Goal: Task Accomplishment & Management: Complete application form

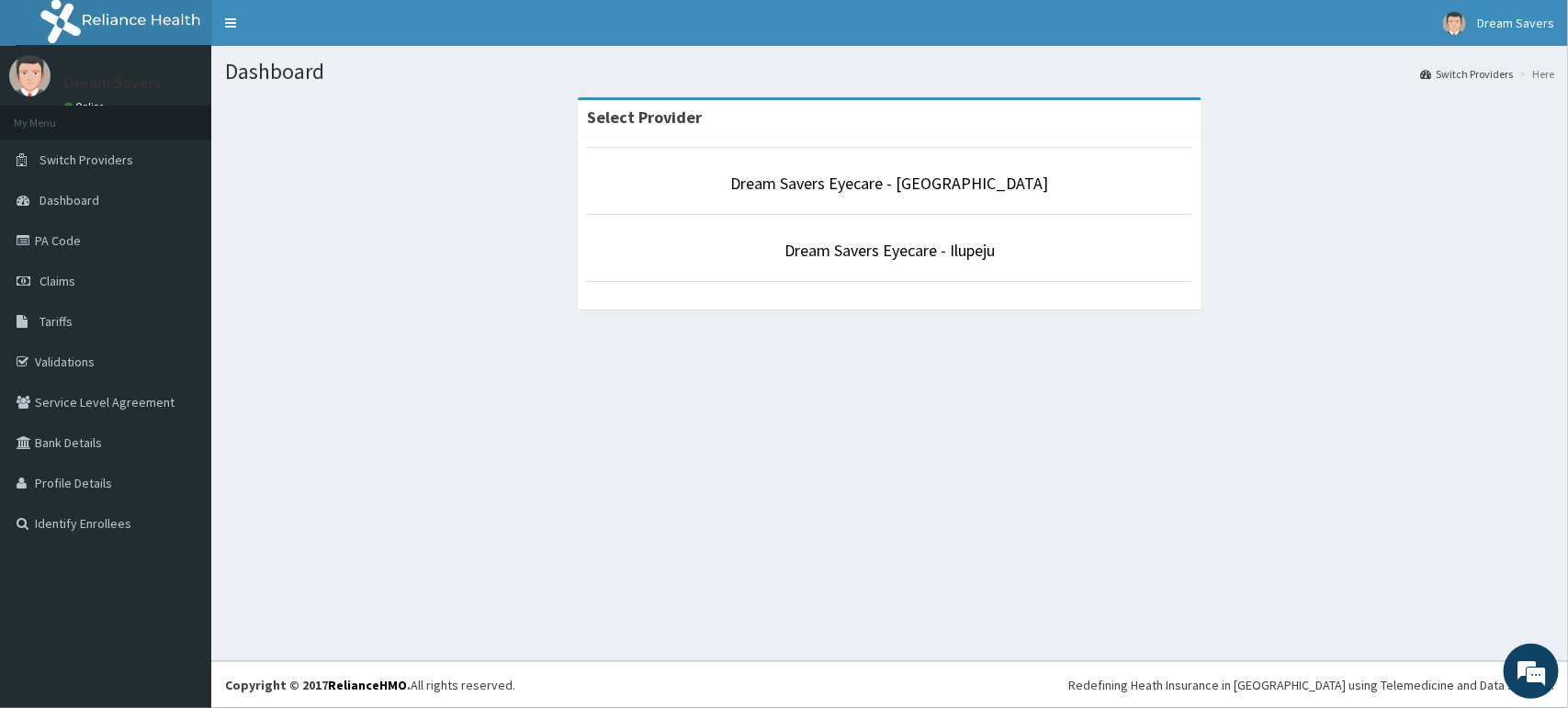
click at [990, 235] on li "Dream Savers Eyecare - Ilupeju" at bounding box center [889, 248] width 605 height 68
click at [984, 250] on link "Dream Savers Eyecare - Ilupeju" at bounding box center [889, 251] width 210 height 21
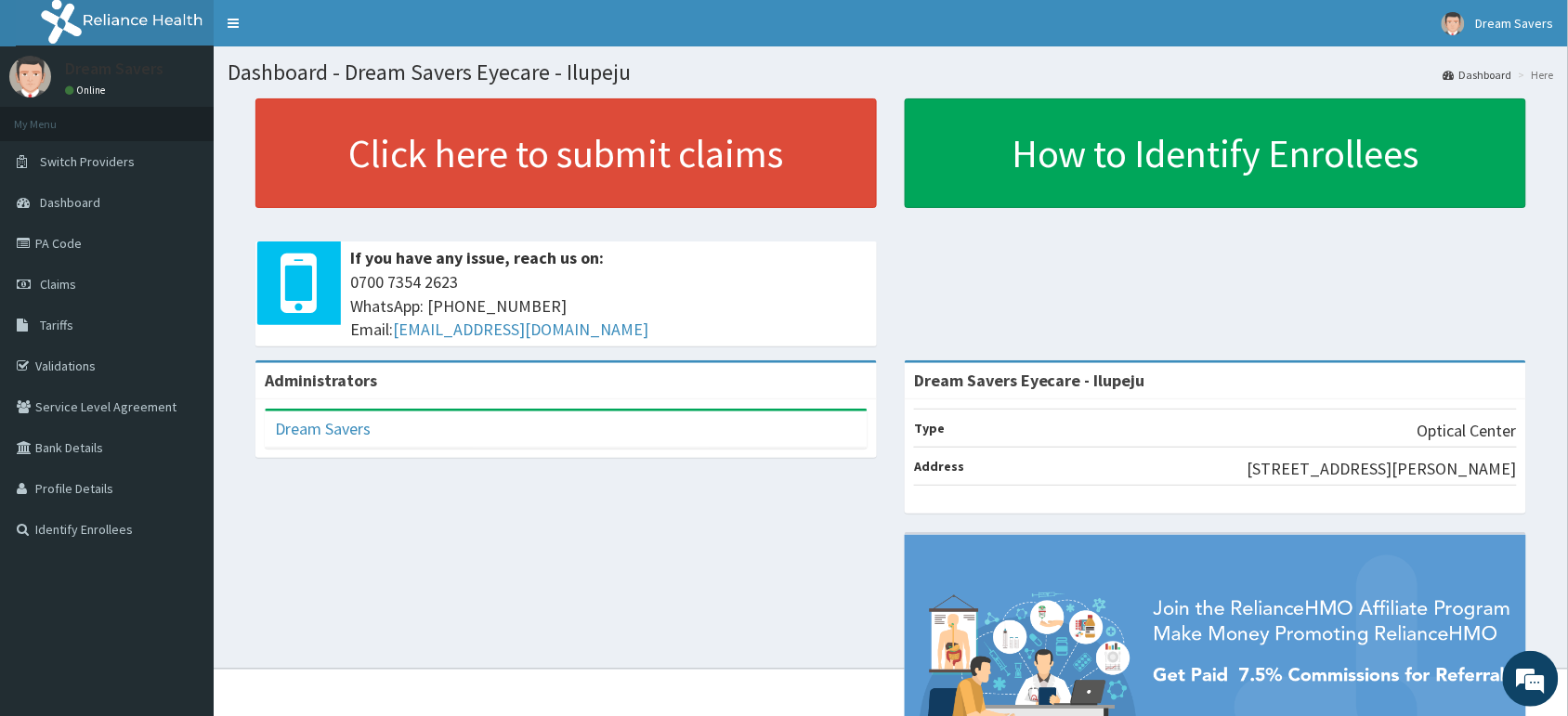
click at [995, 252] on div "Click here to submit claims If you have any issue, reach us on: 0700 7354 2623 …" at bounding box center [891, 229] width 1326 height 262
click at [88, 243] on link "PA Code" at bounding box center [106, 244] width 213 height 41
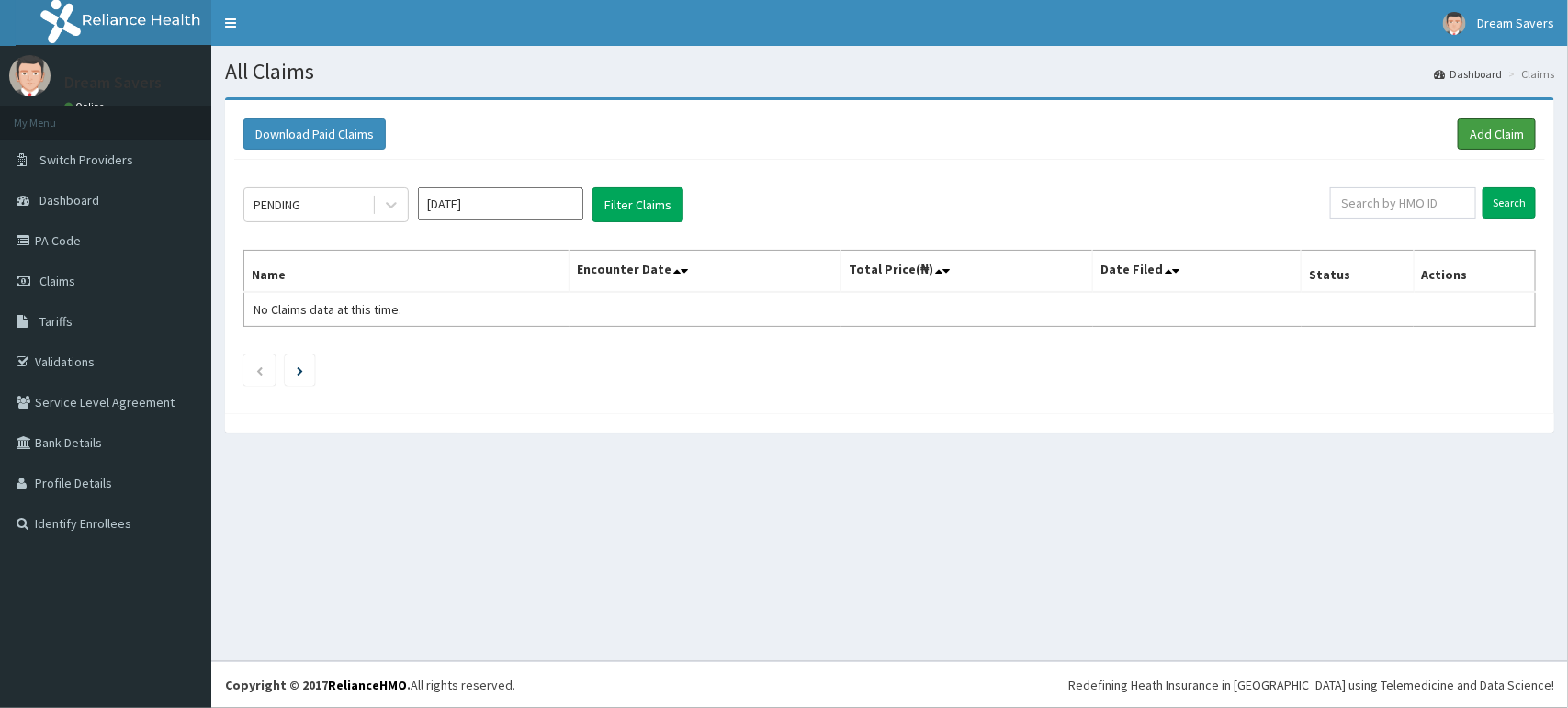
click at [1482, 129] on link "Add Claim" at bounding box center [1496, 134] width 78 height 31
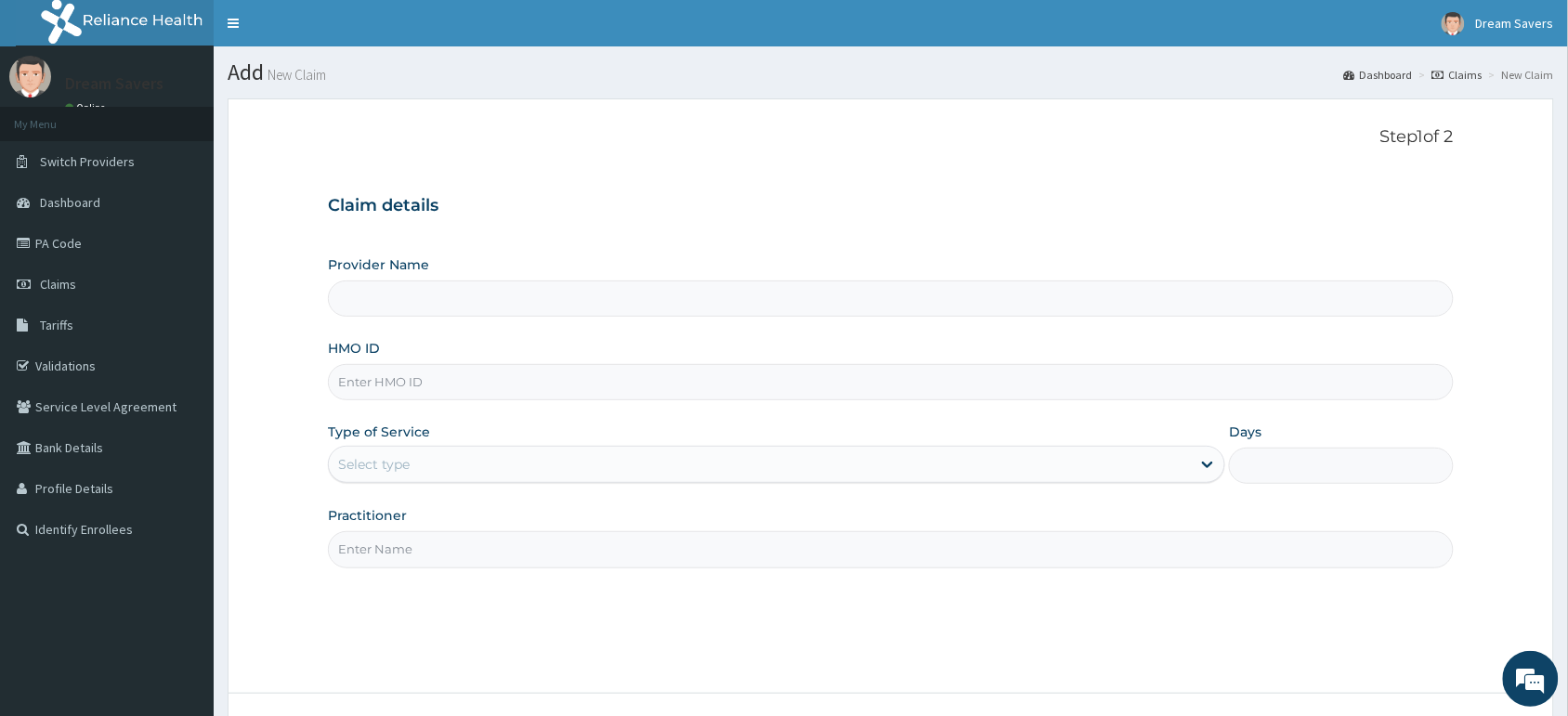
type input "Dream Savers Eyecare - Ilupeju"
click at [674, 390] on input "HMO ID" at bounding box center [891, 382] width 1126 height 36
type input "i"
type input "IHI/10034/C"
click at [599, 467] on div "Select type" at bounding box center [759, 465] width 862 height 29
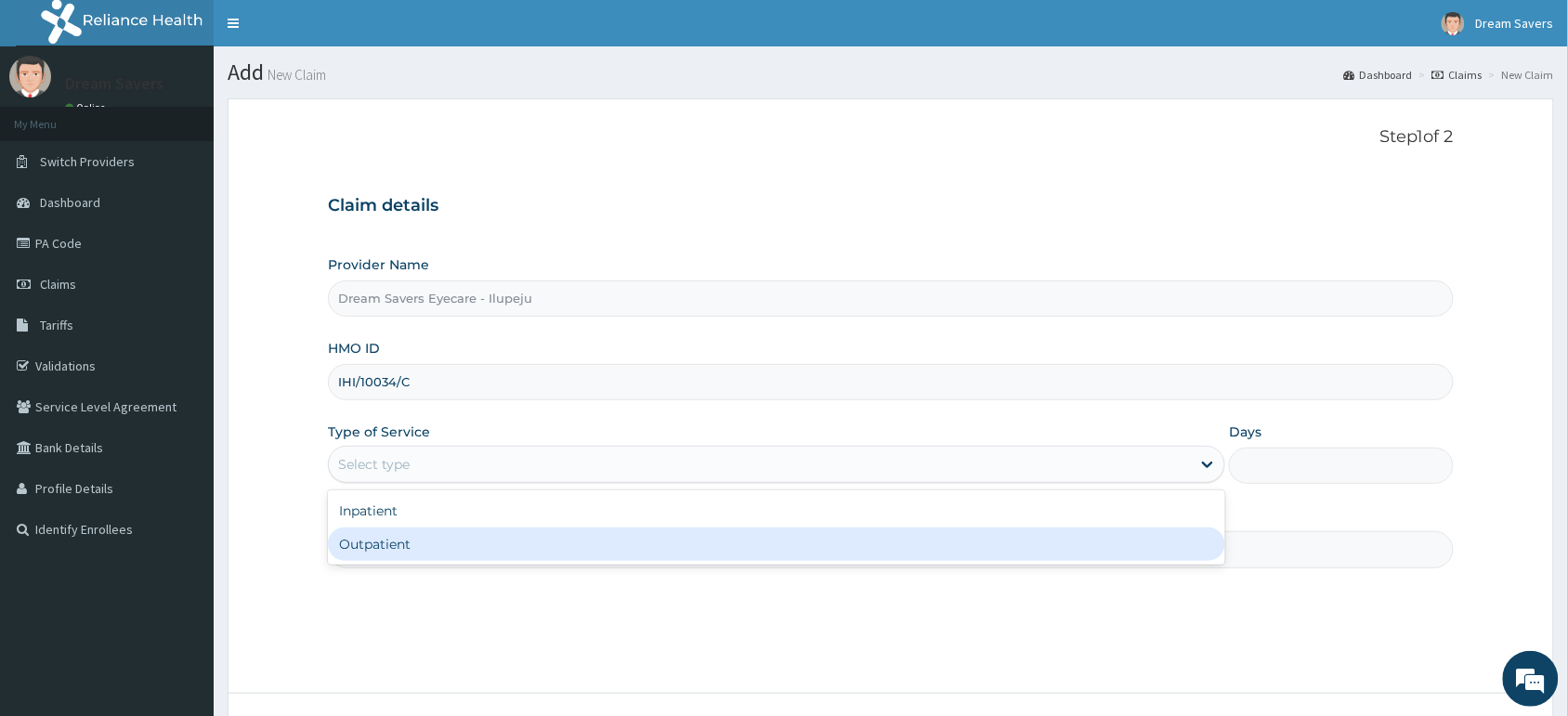
click at [487, 538] on div "Outpatient" at bounding box center [776, 544] width 897 height 33
type input "1"
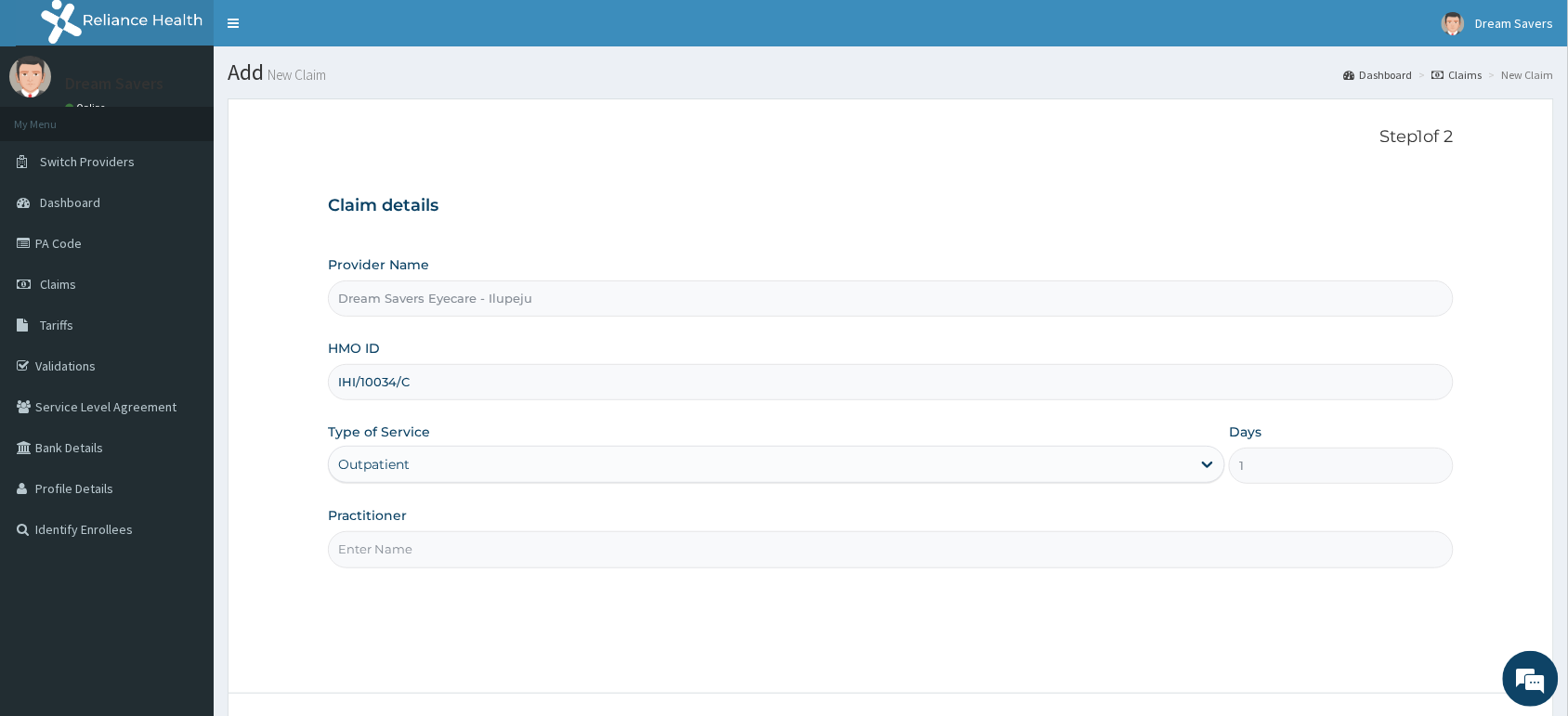
click at [467, 538] on input "Practitioner" at bounding box center [891, 549] width 1126 height 36
type input "DOCTOR [PERSON_NAME]"
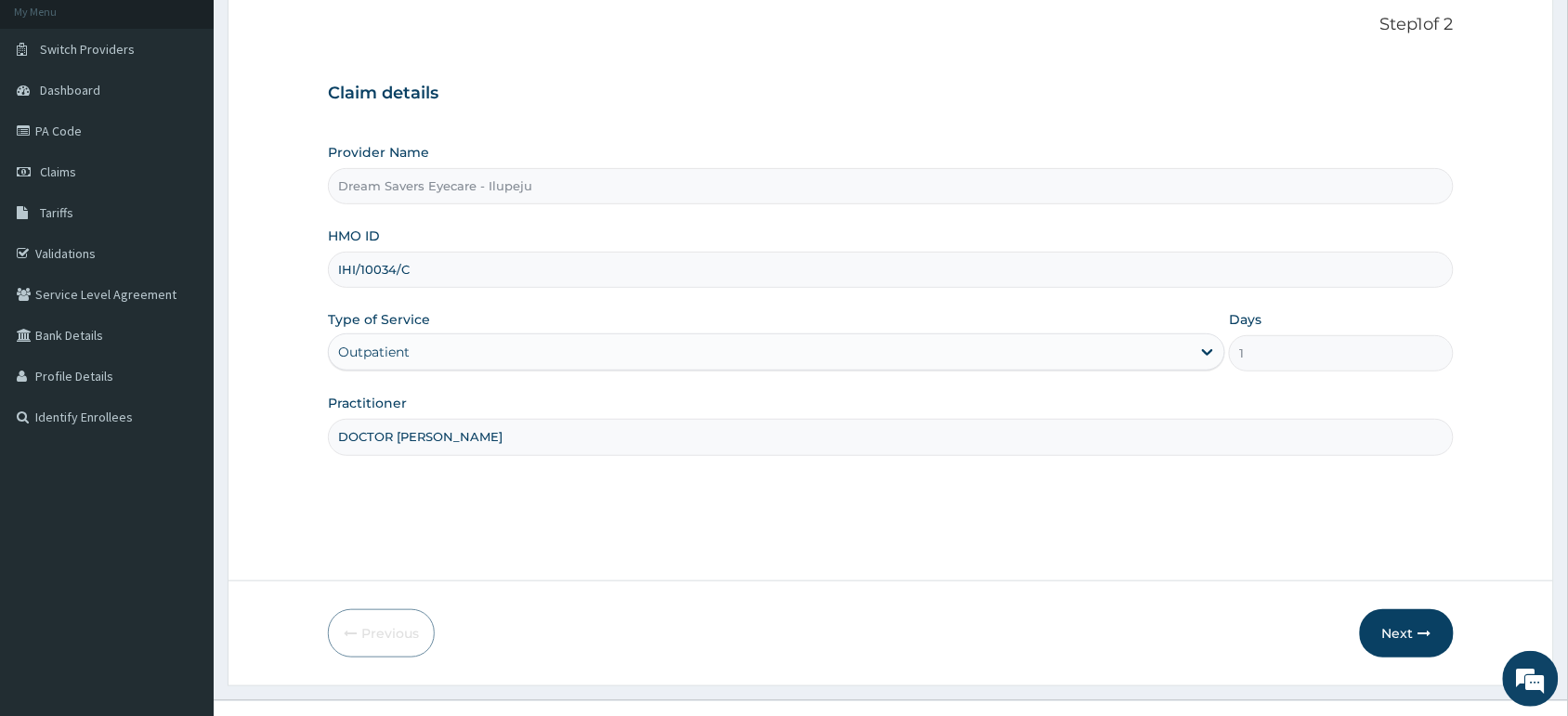
scroll to position [144, 0]
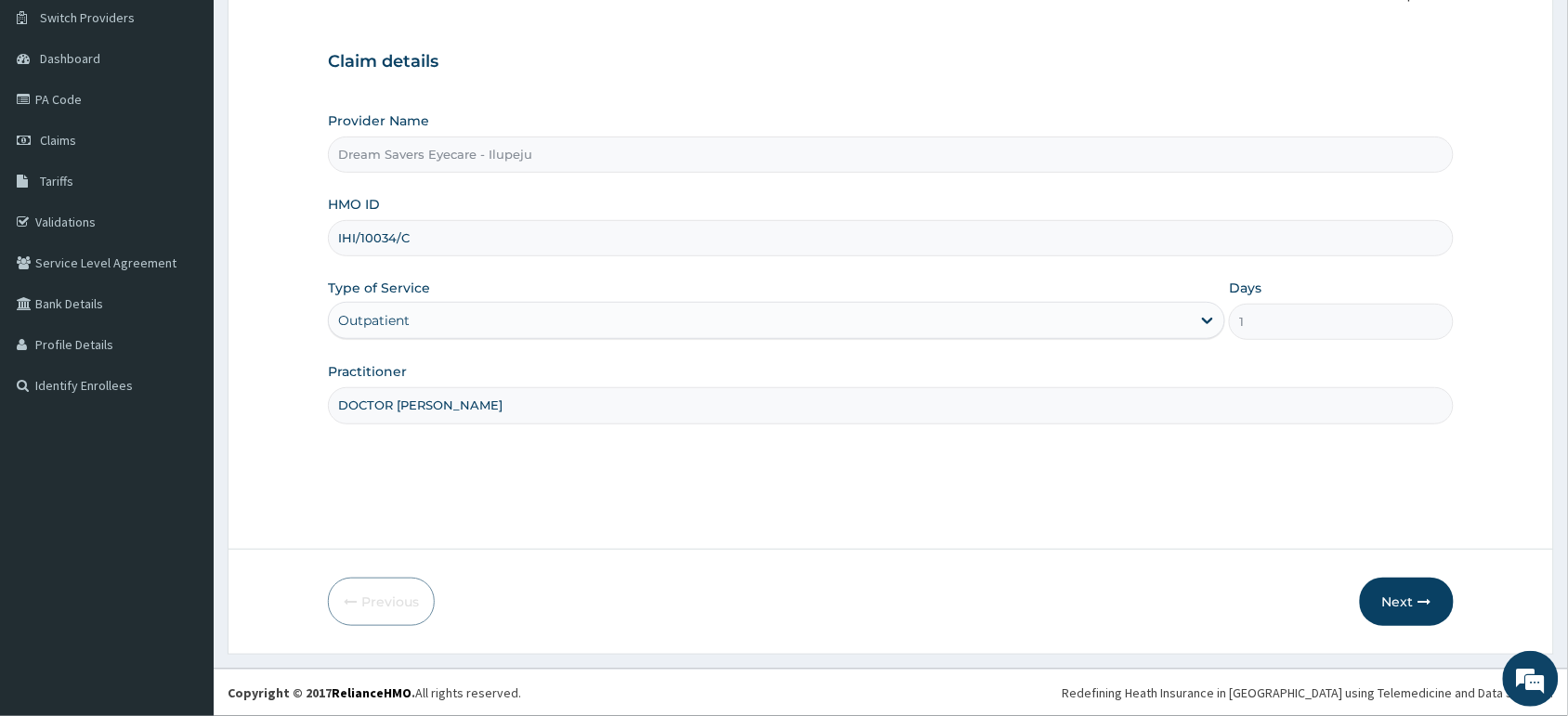
click at [1404, 595] on button "Next" at bounding box center [1406, 601] width 93 height 48
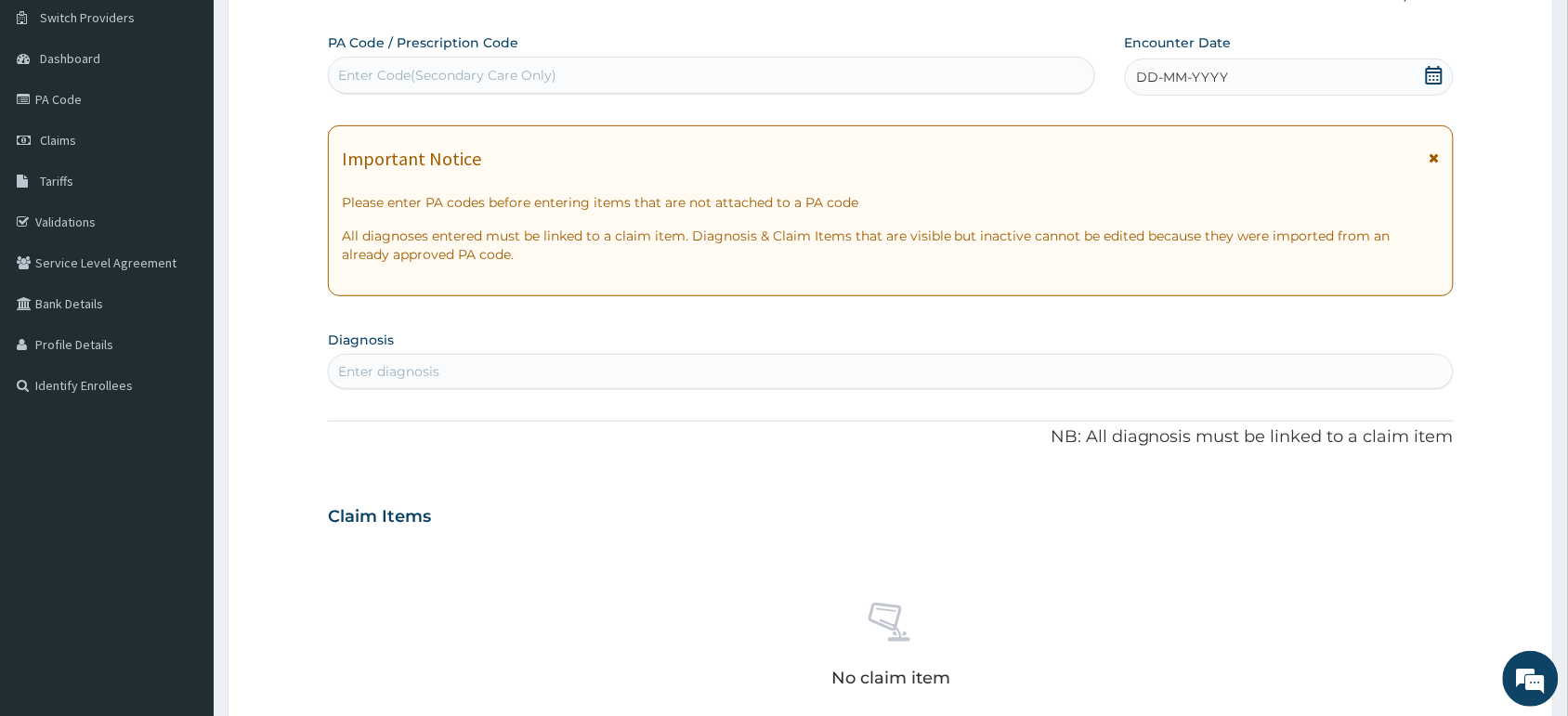
click at [420, 60] on div "Enter Code(Secondary Care Only)" at bounding box center [711, 75] width 765 height 29
paste input "PA/25102E"
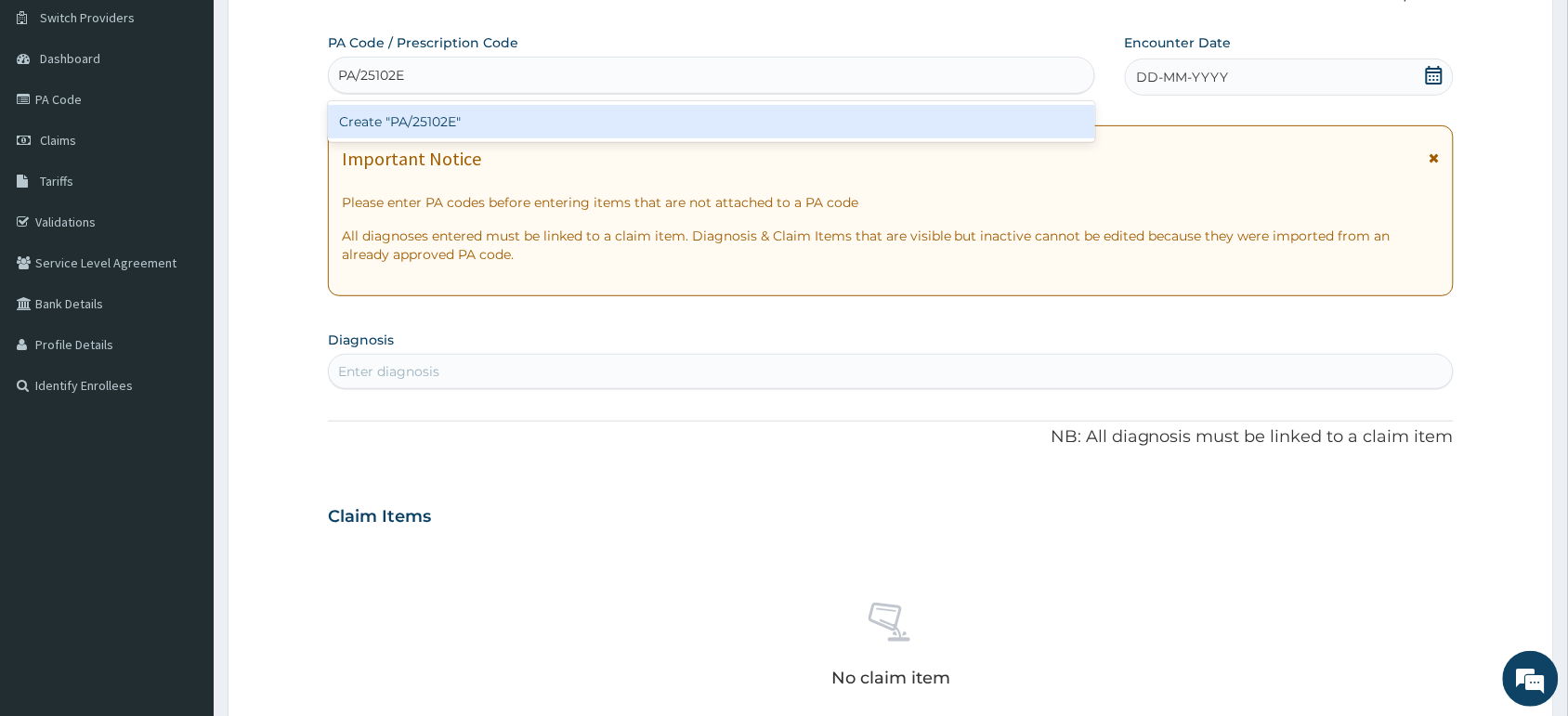
type input "PA/25102E"
click at [1170, 75] on div "PA Code / Prescription Code option Create "PA/25102E" focused, 1 of 1. 1 result…" at bounding box center [891, 514] width 1126 height 961
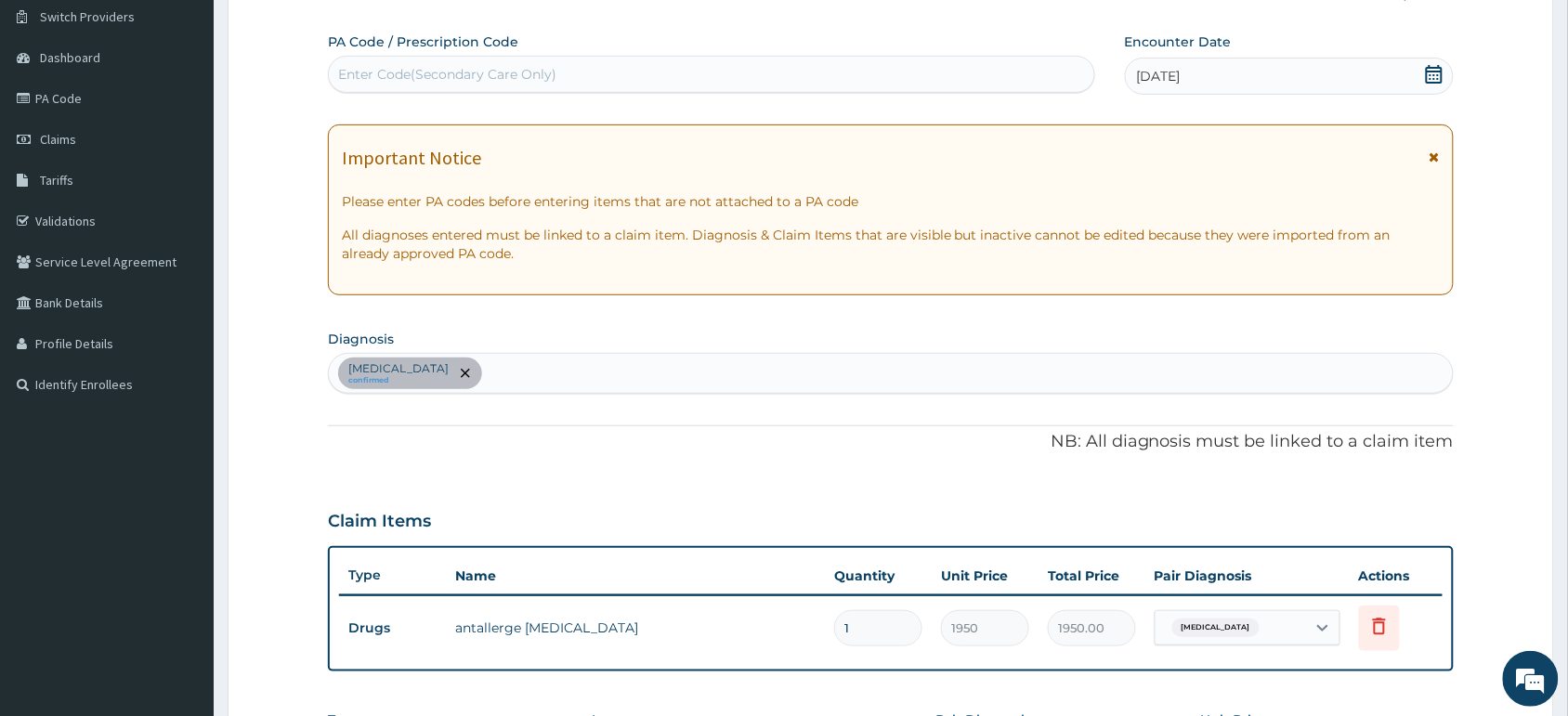
scroll to position [534, 0]
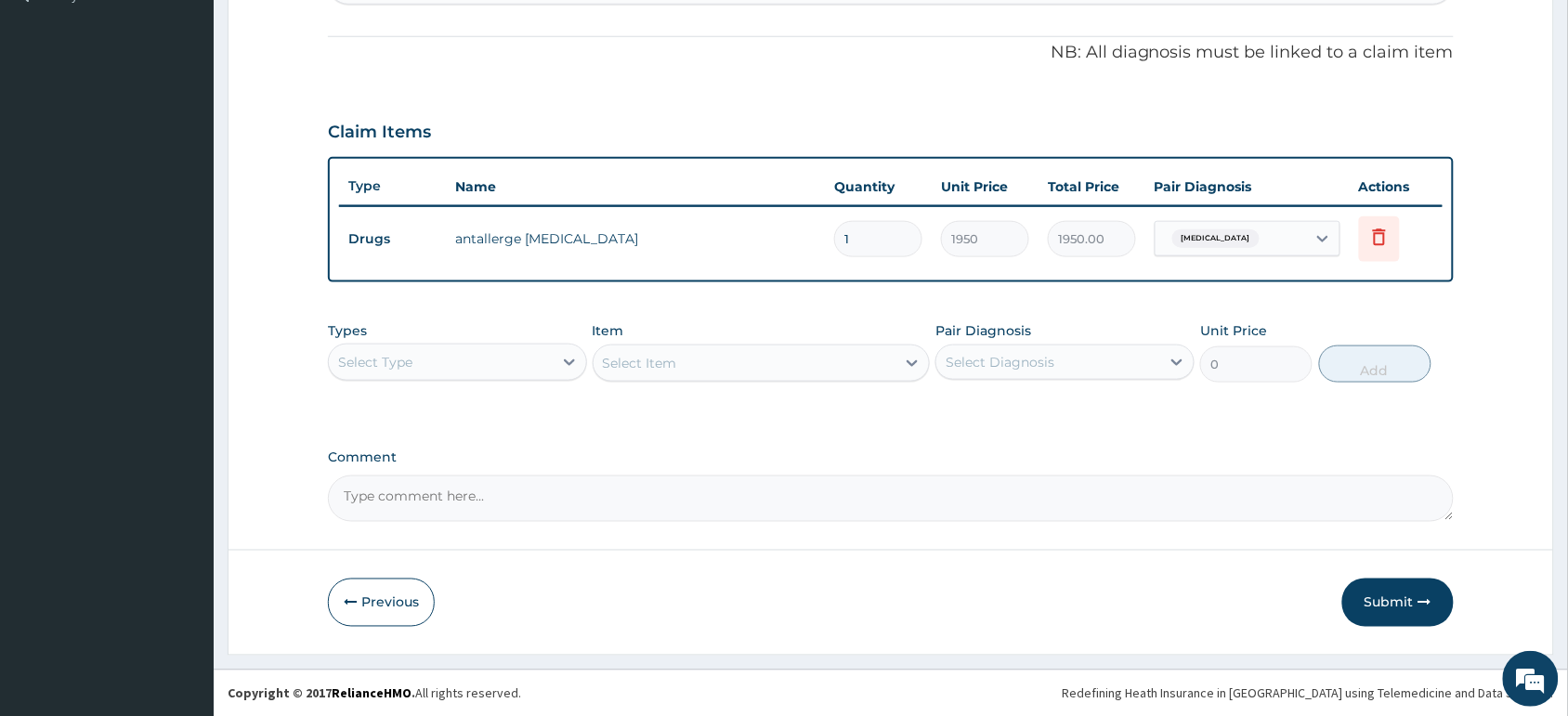
click at [1393, 585] on button "Submit" at bounding box center [1397, 602] width 111 height 48
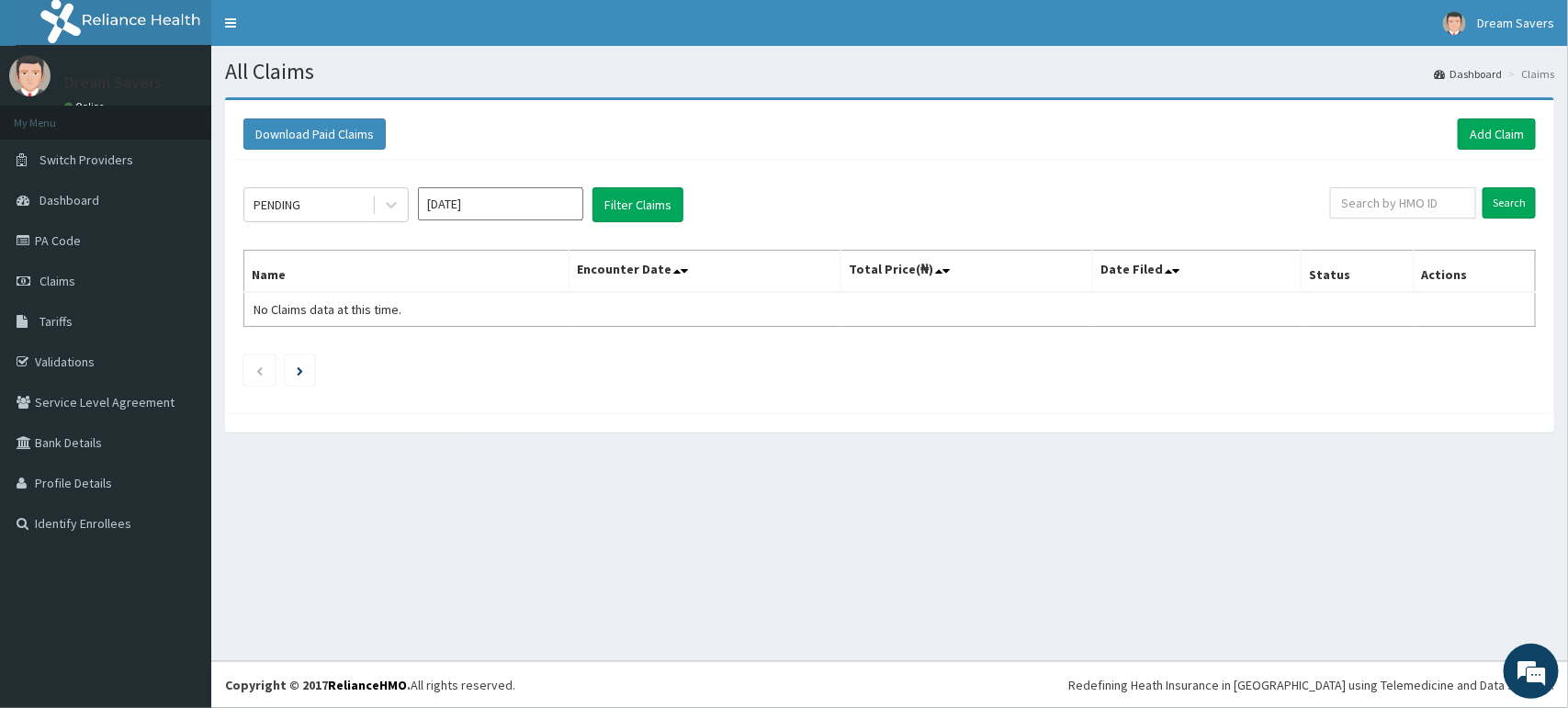
click at [78, 241] on link "PA Code" at bounding box center [105, 241] width 211 height 41
click at [1497, 128] on link "Add Claim" at bounding box center [1496, 134] width 78 height 31
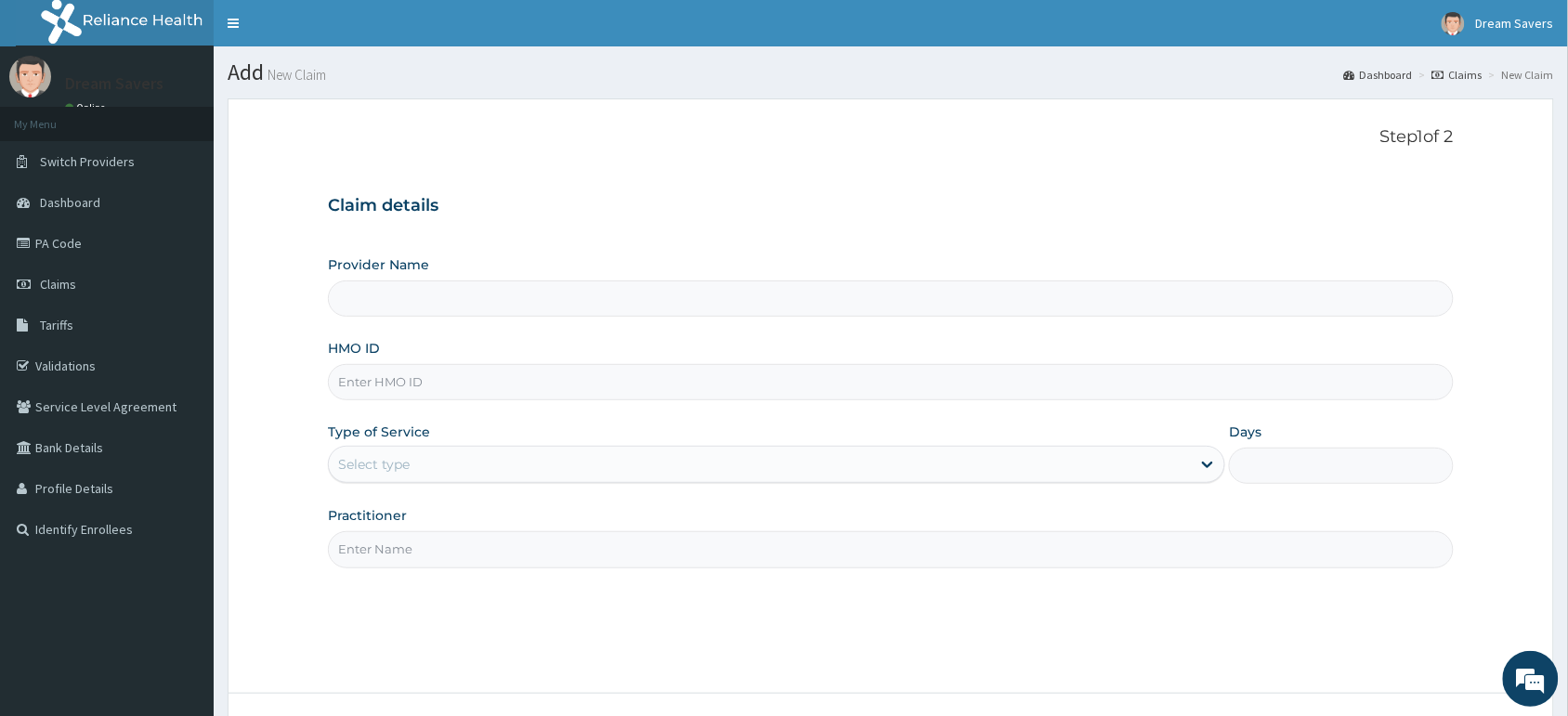
type input "Dream Savers Eyecare - Ilupeju"
click at [422, 376] on input "HMO ID" at bounding box center [891, 382] width 1126 height 36
type input "IHI/10034/C"
click at [457, 463] on div "Select type" at bounding box center [759, 465] width 862 height 29
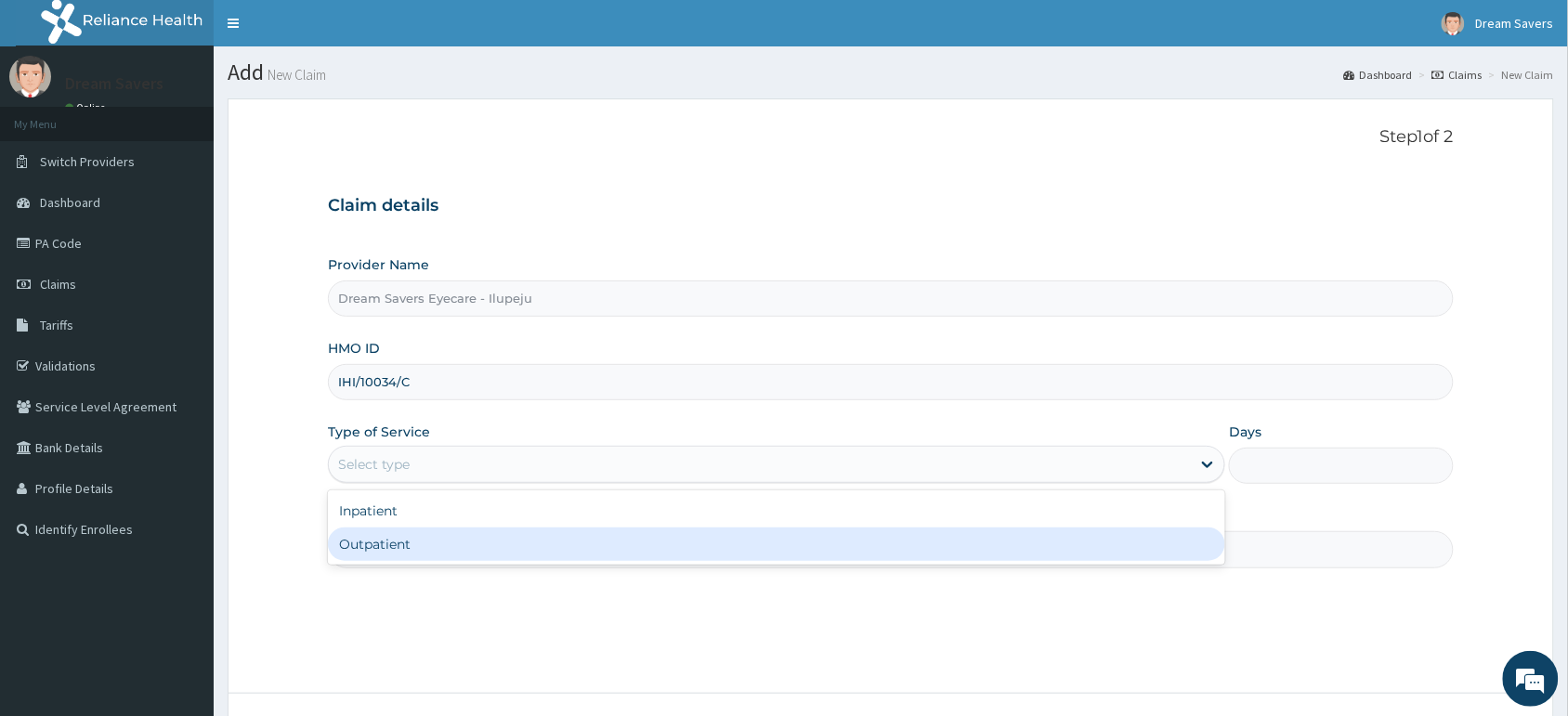
click at [432, 543] on div "Outpatient" at bounding box center [776, 544] width 897 height 33
type input "1"
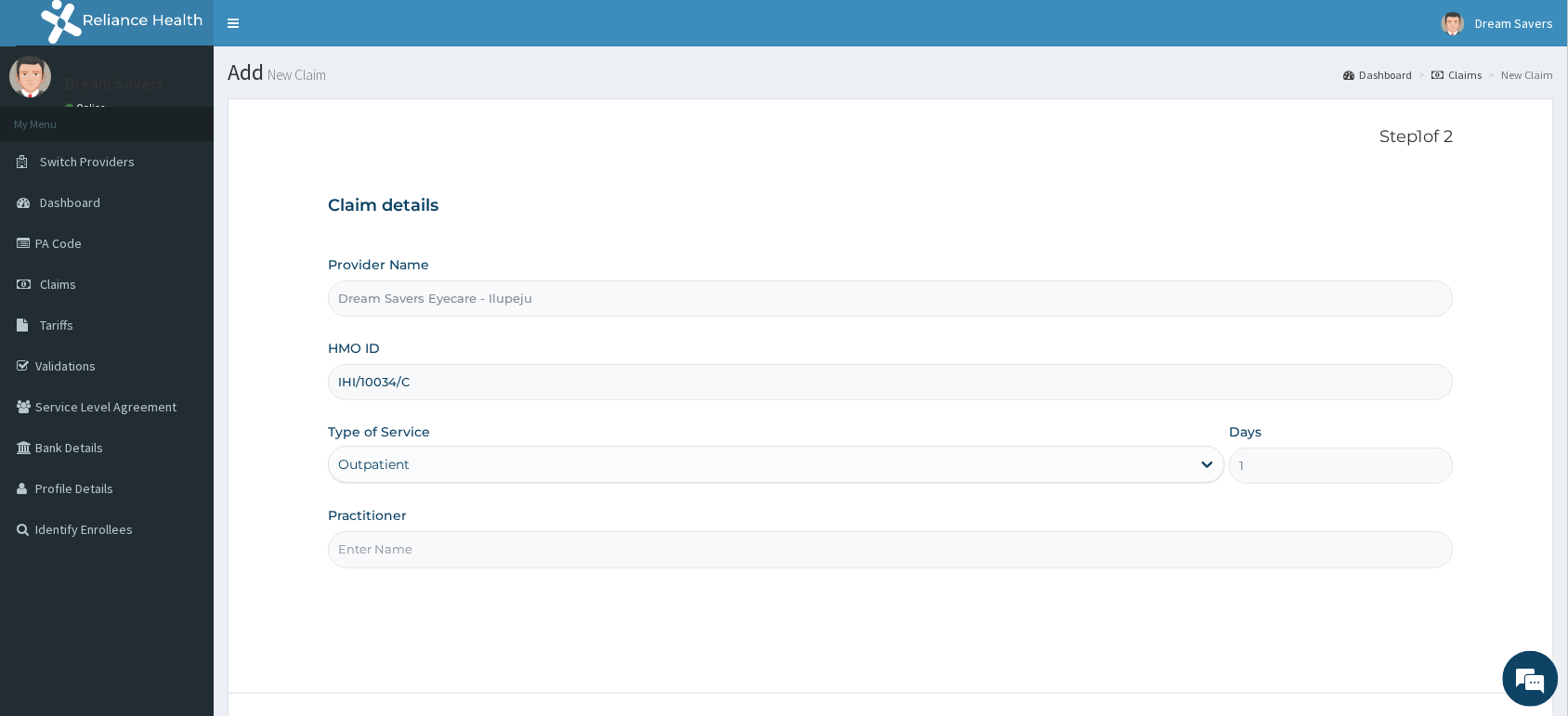
click at [446, 546] on input "Practitioner" at bounding box center [891, 549] width 1126 height 36
type input "DOCTOR [PERSON_NAME]"
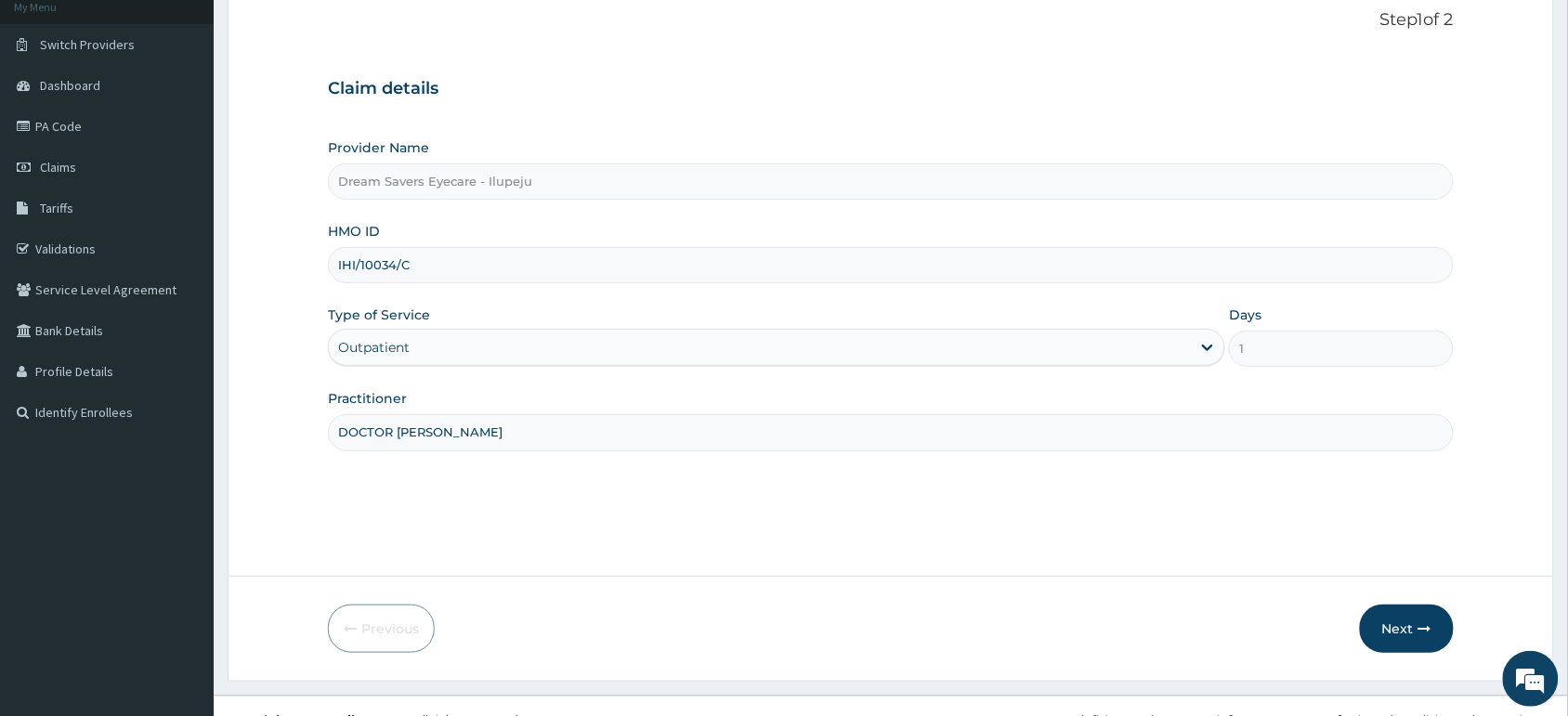
scroll to position [144, 0]
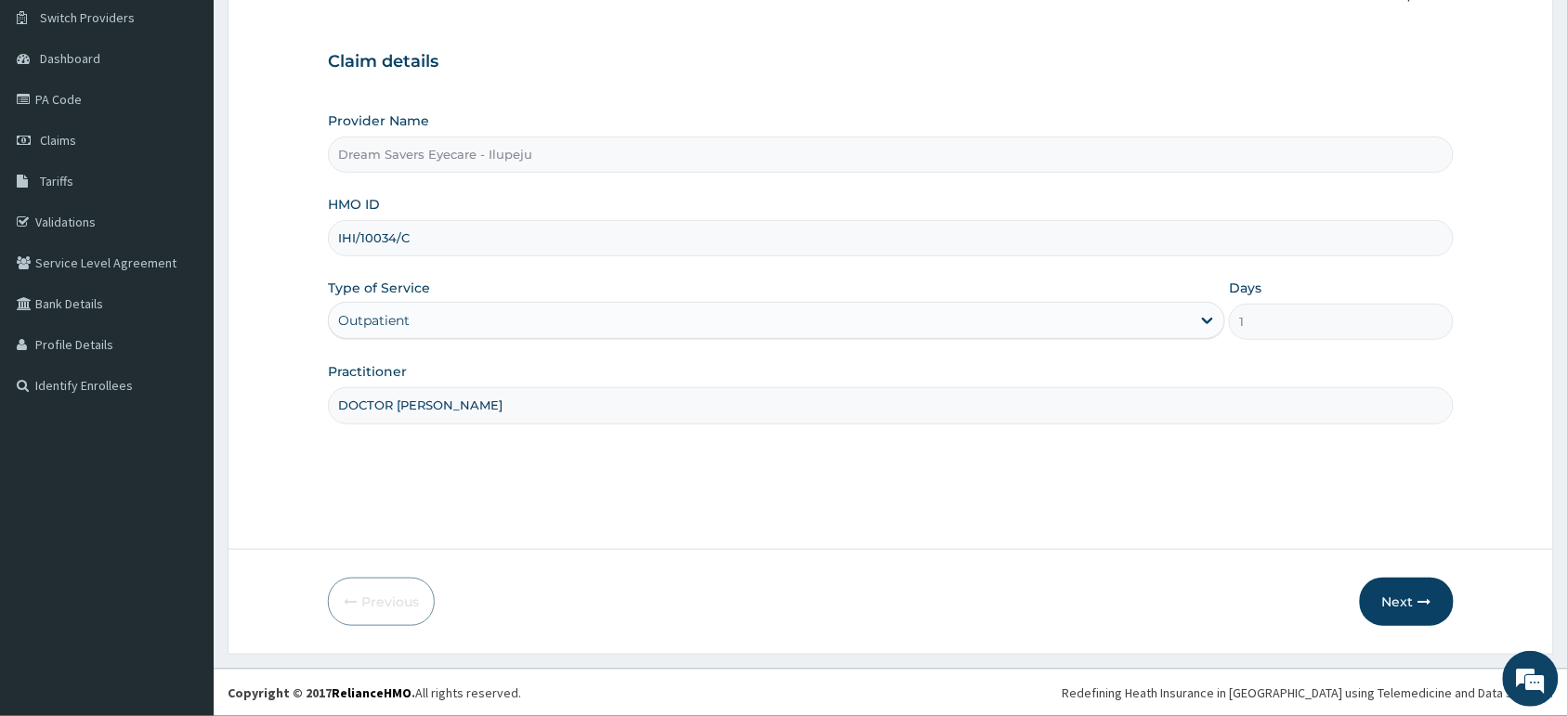
click at [1421, 585] on button "Next" at bounding box center [1406, 601] width 93 height 48
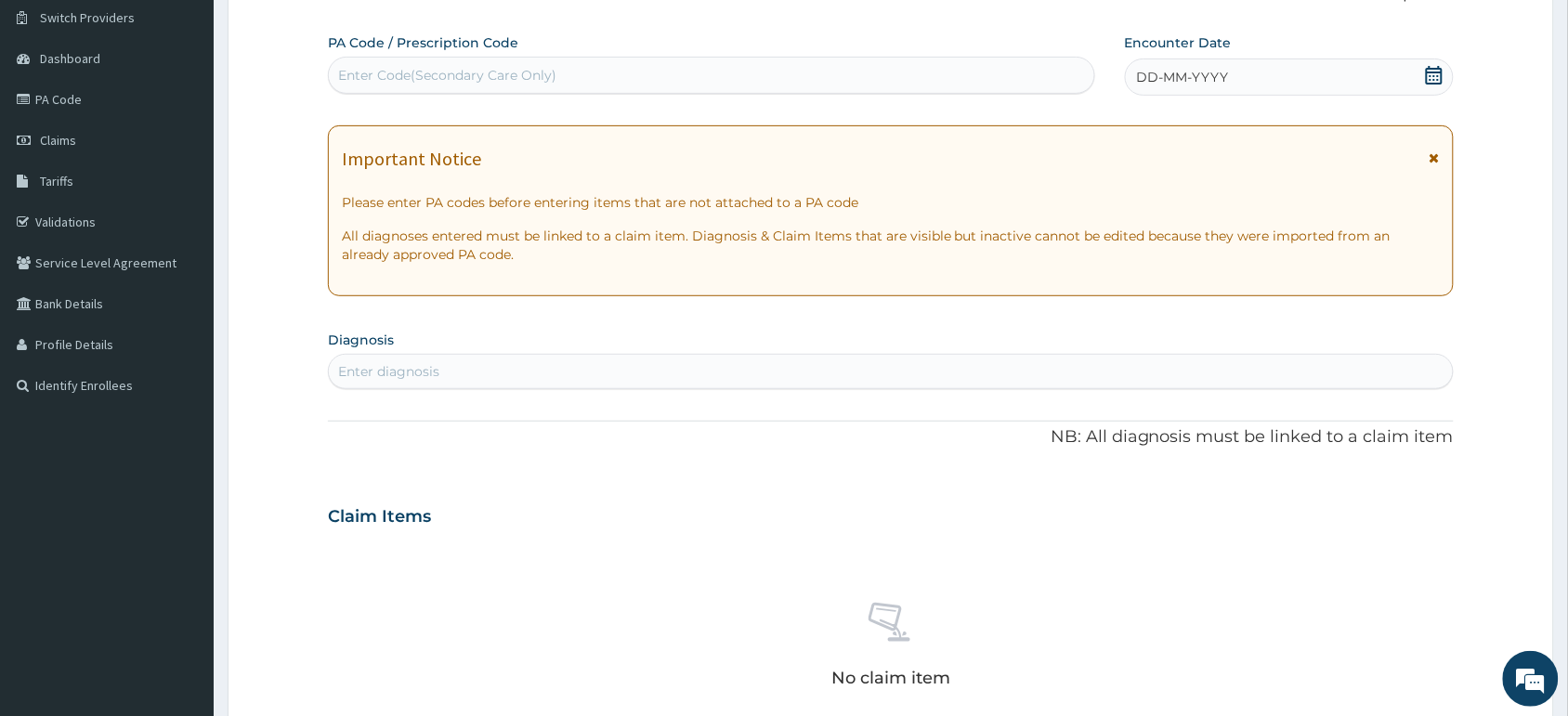
paste input "PA/25102E"
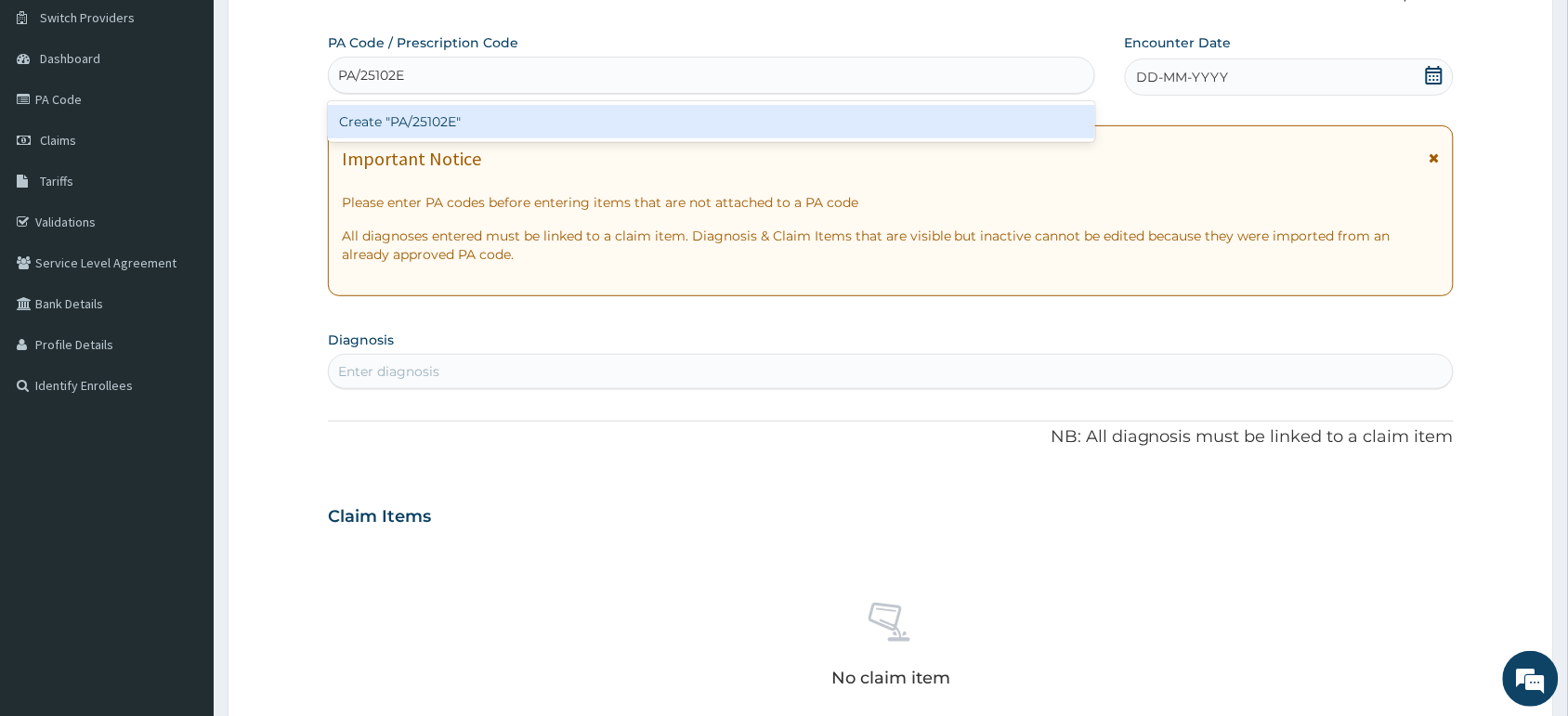
type input "PA/25102E"
click at [1194, 79] on div "PA Code / Prescription Code option Create "PA/25102E" focused, 1 of 1. 1 result…" at bounding box center [891, 514] width 1126 height 961
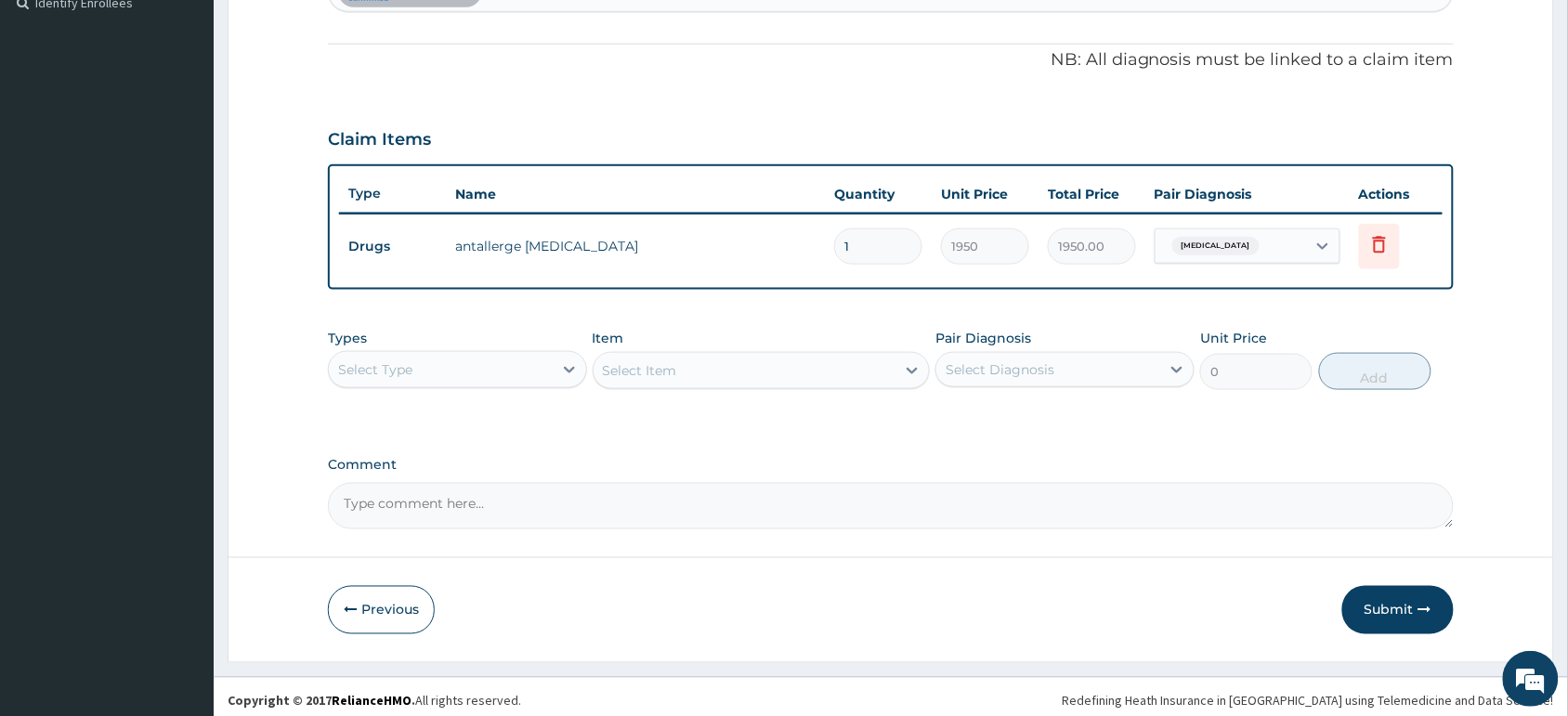
scroll to position [529, 0]
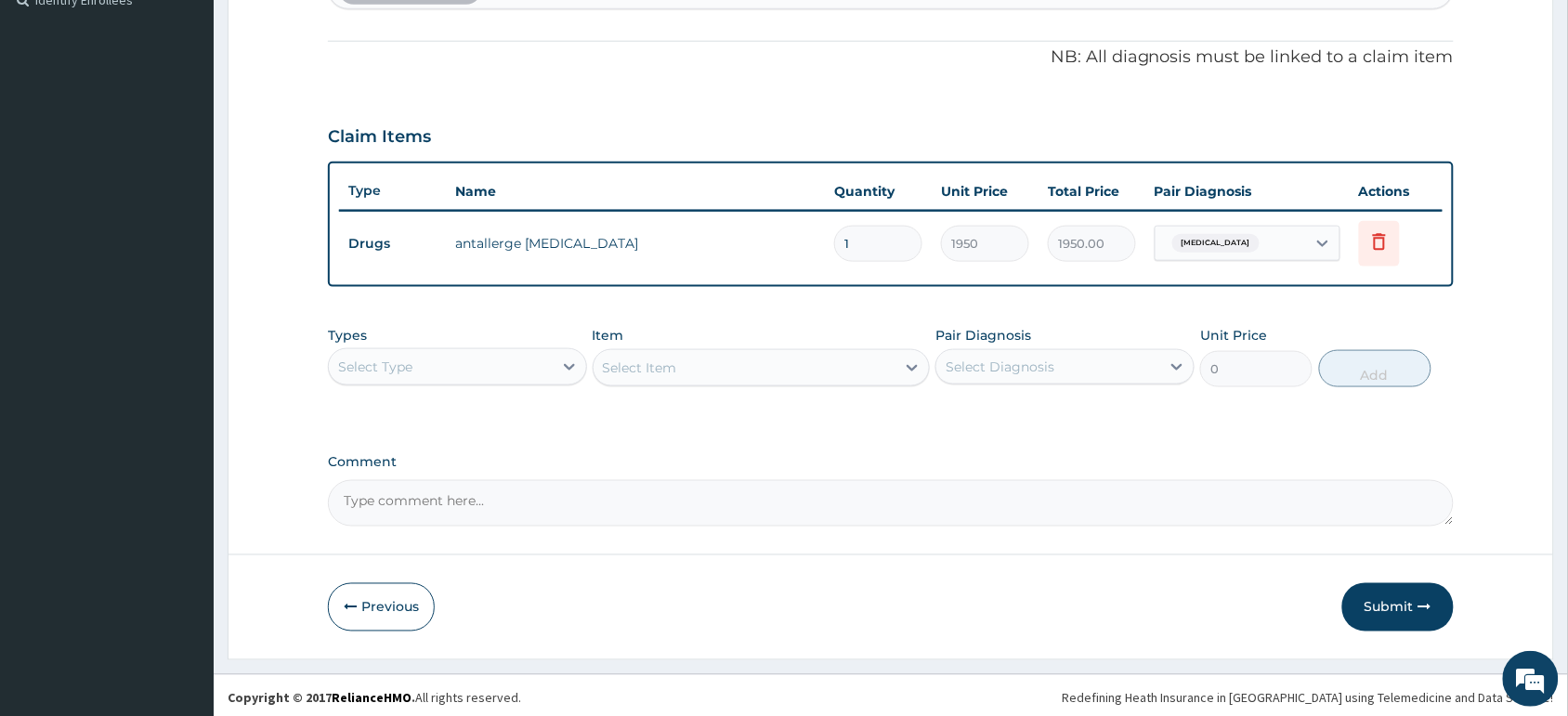
click at [1400, 630] on button "Submit" at bounding box center [1397, 607] width 111 height 48
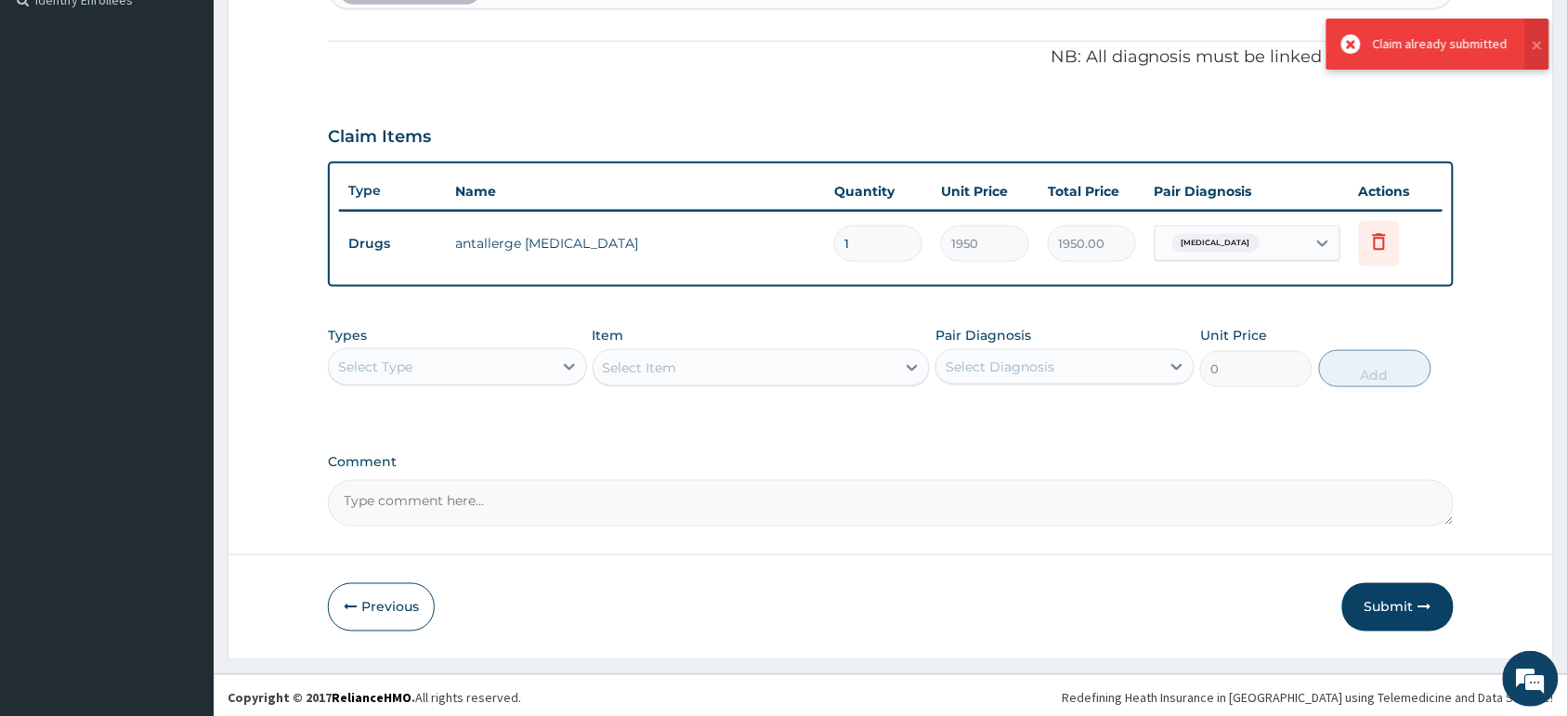
scroll to position [534, 0]
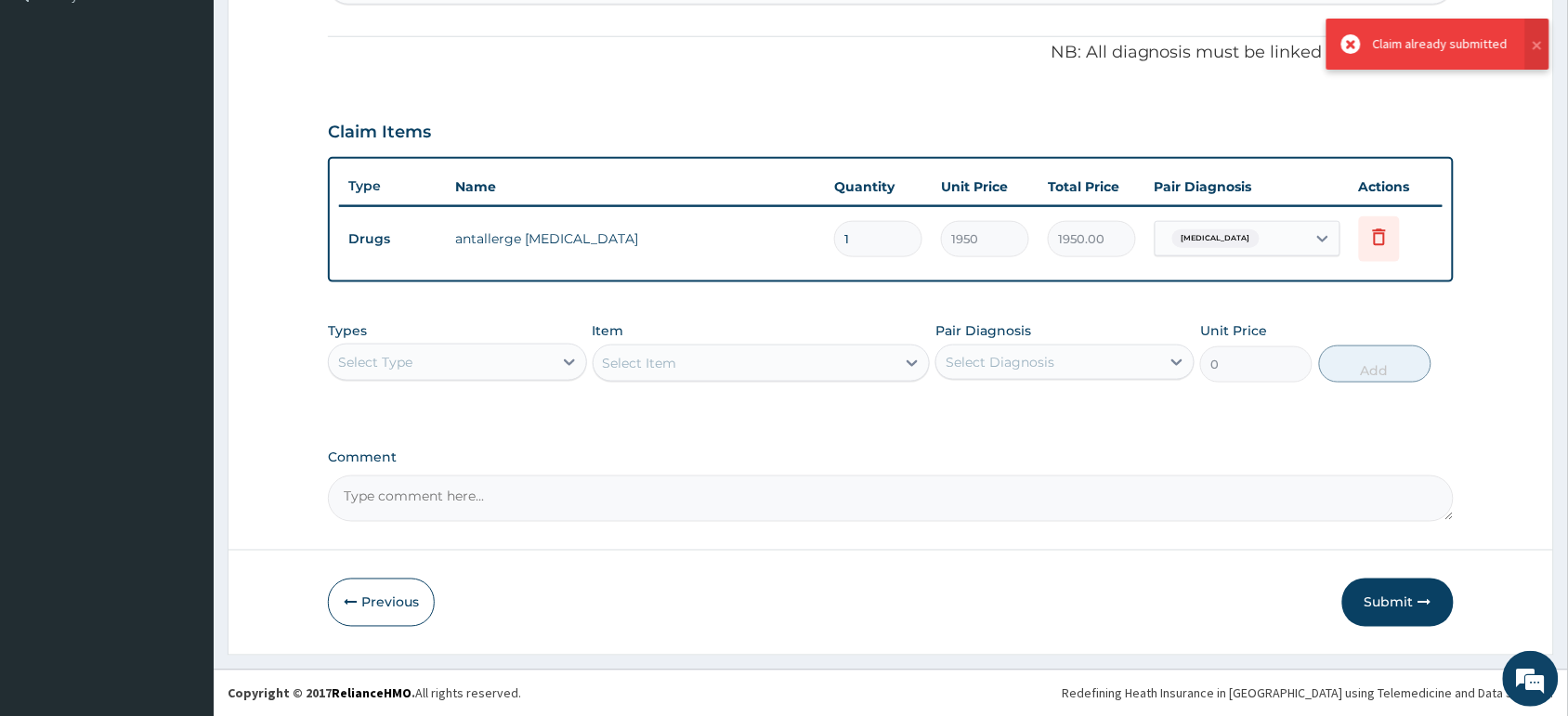
click at [1388, 582] on button "Submit" at bounding box center [1397, 602] width 111 height 48
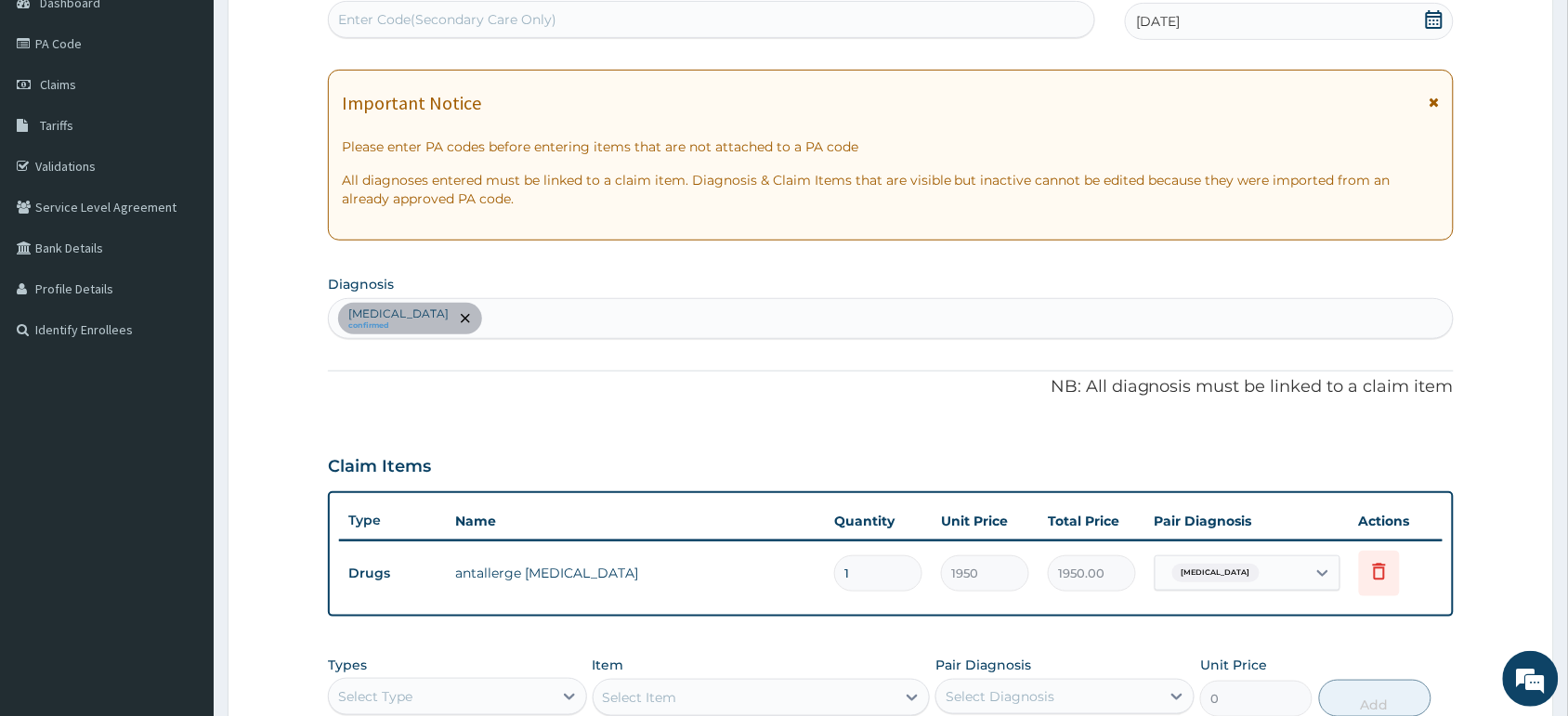
scroll to position [0, 0]
